Goal: Task Accomplishment & Management: Use online tool/utility

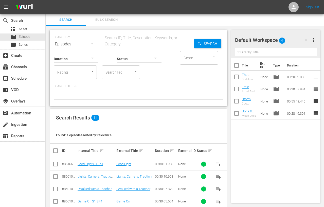
scroll to position [1, 0]
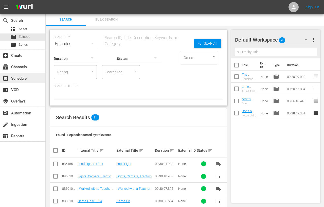
click at [20, 75] on div "event_available Schedule" at bounding box center [14, 77] width 28 height 5
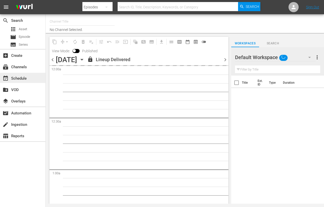
type input "InSpatial origIN A1 (2094)"
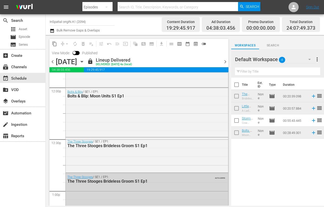
scroll to position [1233, 0]
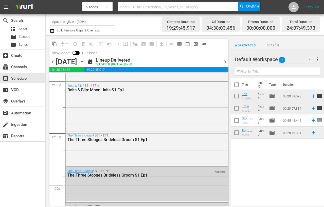
click at [224, 61] on span "chevron_right" at bounding box center [225, 62] width 6 height 6
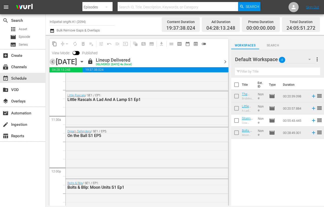
click at [54, 61] on span "chevron_left" at bounding box center [52, 62] width 6 height 6
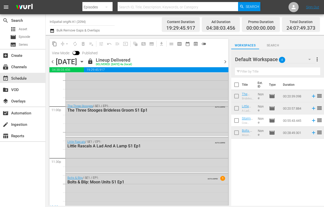
scroll to position [2364, 0]
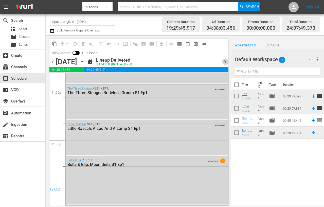
click at [225, 61] on span "chevron_right" at bounding box center [225, 62] width 6 height 6
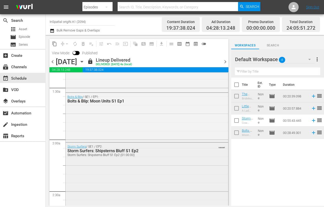
scroll to position [139, 0]
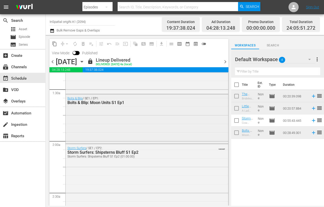
click at [112, 141] on div "Bolts & Blip / SE1 / EP1: Bolts & Blip: Moon Units S1 Ep1" at bounding box center [147, 118] width 163 height 48
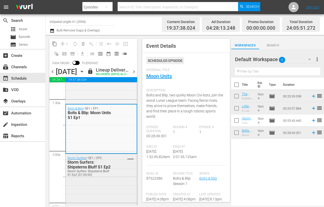
click at [111, 158] on div "Storm Surfers / SE1 / EP2: Storm Surfers: Shipsterns Bluff S1 Ep2 Storm Surfers…" at bounding box center [90, 166] width 46 height 20
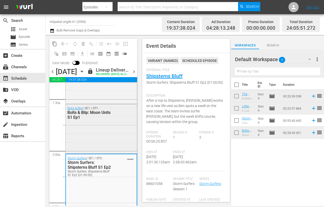
click at [105, 131] on div "Bolts & Blip / SE1 / EP1: Bolts & Blip: Moon Units S1 Ep1" at bounding box center [101, 128] width 71 height 48
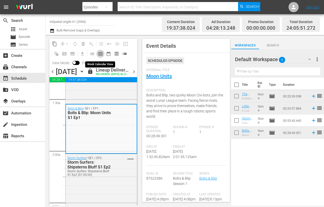
click at [102, 54] on span "calendar_view_week_outlined" at bounding box center [100, 53] width 5 height 5
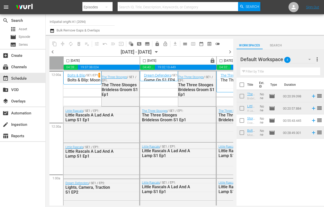
click at [230, 51] on span "chevron_right" at bounding box center [230, 52] width 6 height 6
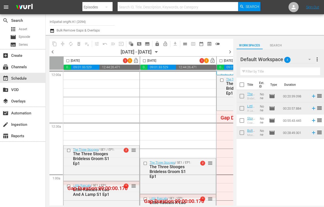
drag, startPoint x: 230, startPoint y: 50, endPoint x: 74, endPoint y: 45, distance: 156.5
click at [230, 50] on span "chevron_right" at bounding box center [230, 52] width 6 height 6
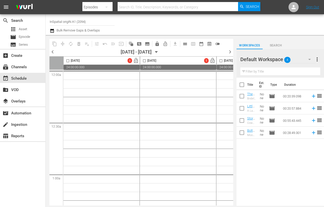
click at [53, 52] on span "chevron_left" at bounding box center [52, 52] width 6 height 6
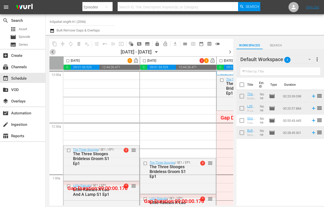
click at [53, 52] on span "chevron_left" at bounding box center [52, 52] width 6 height 6
